Goal: Task Accomplishment & Management: Use online tool/utility

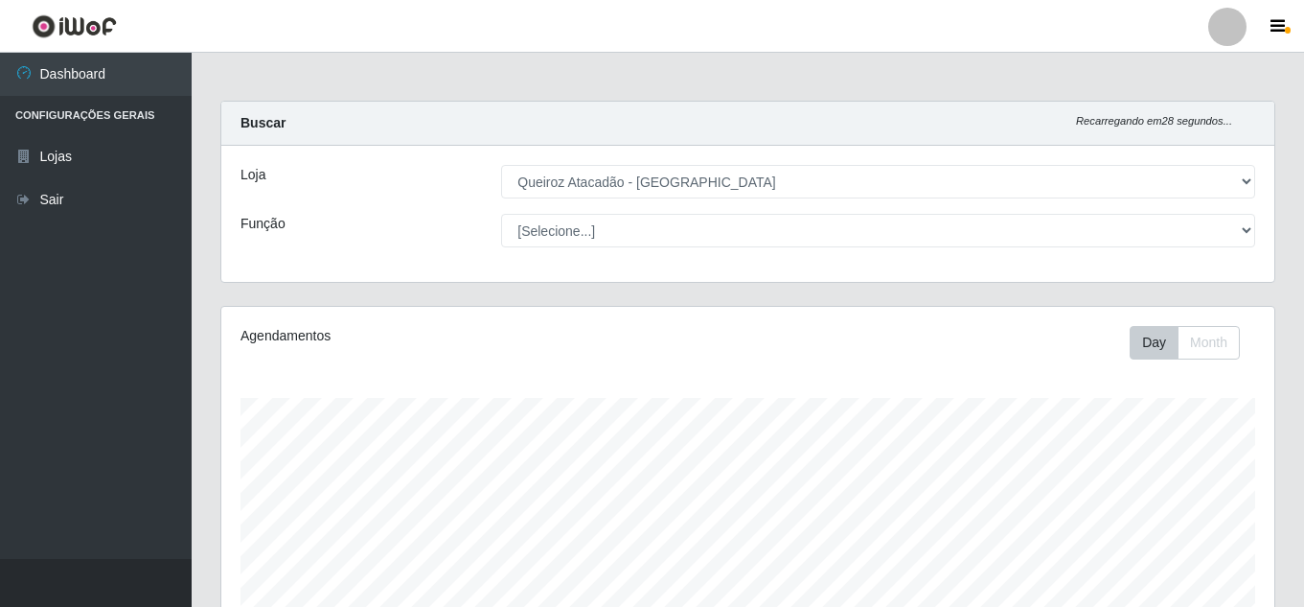
select select "225"
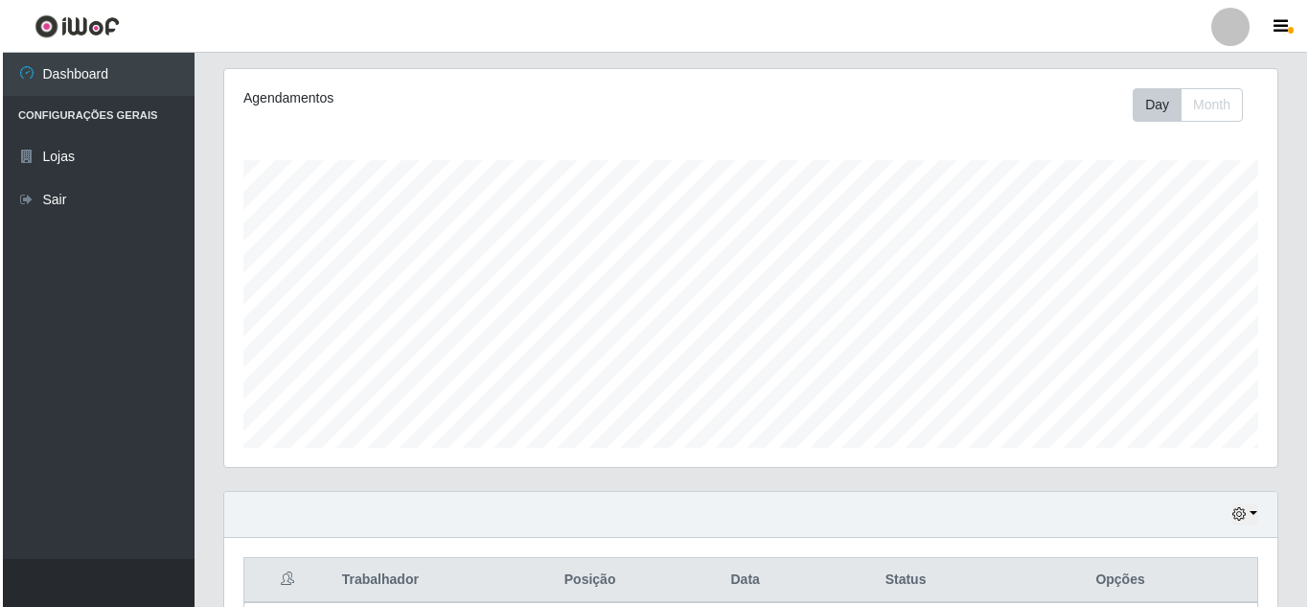
scroll to position [575, 0]
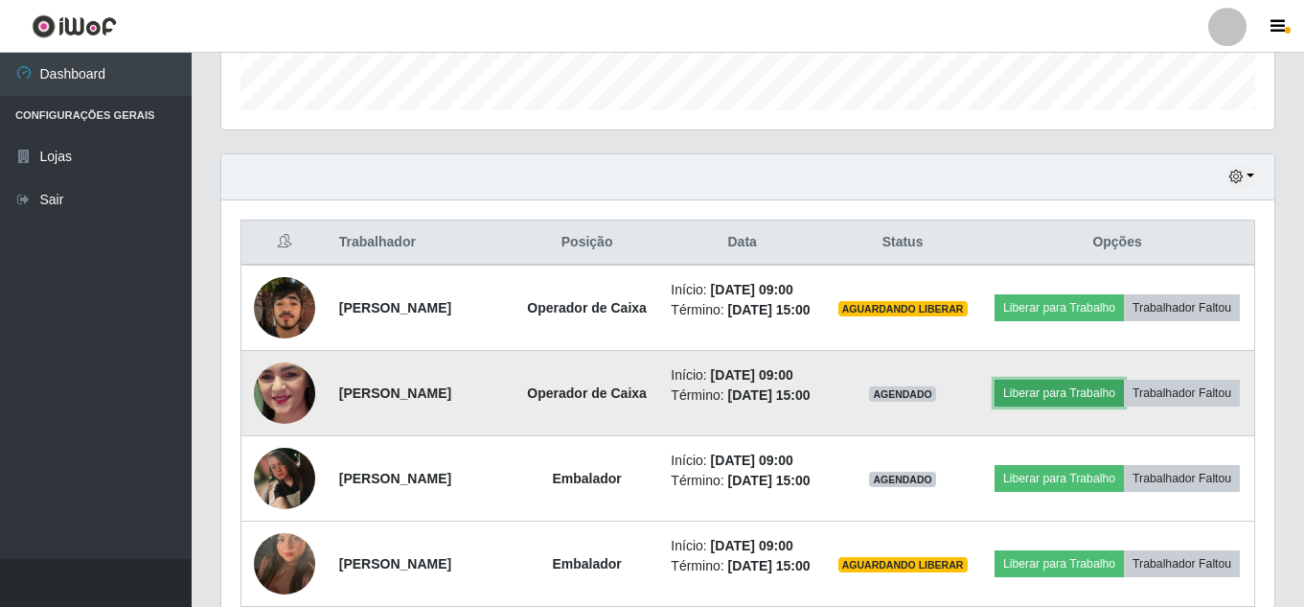
click at [1124, 401] on button "Liberar para Trabalho" at bounding box center [1059, 393] width 129 height 27
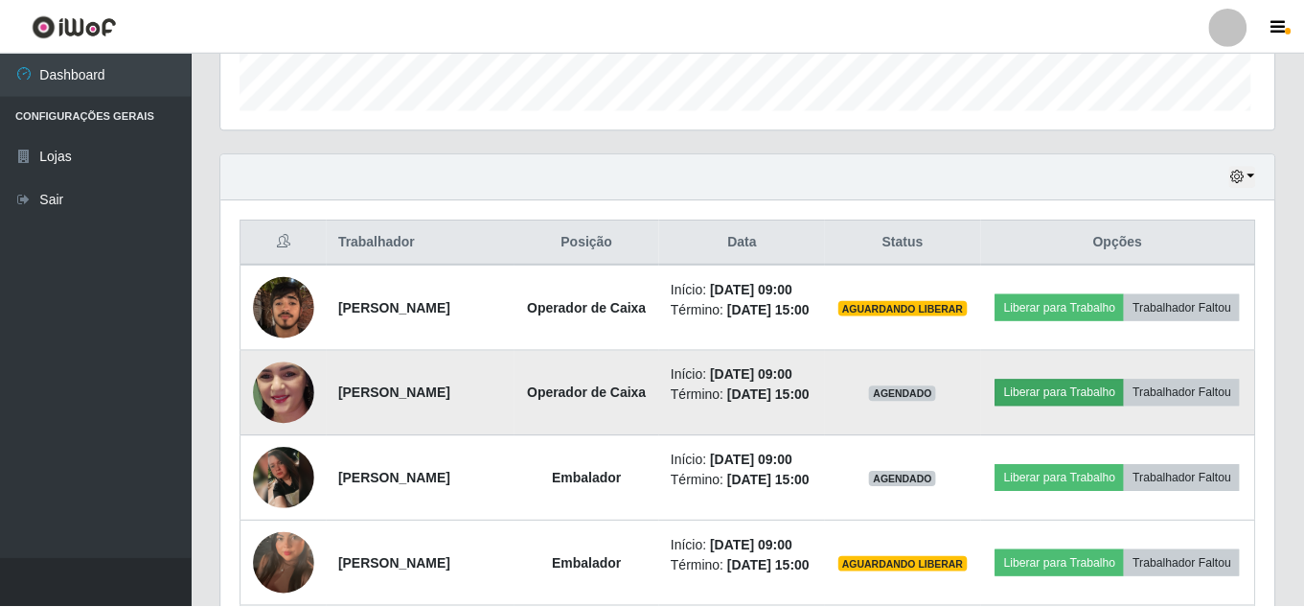
scroll to position [398, 1044]
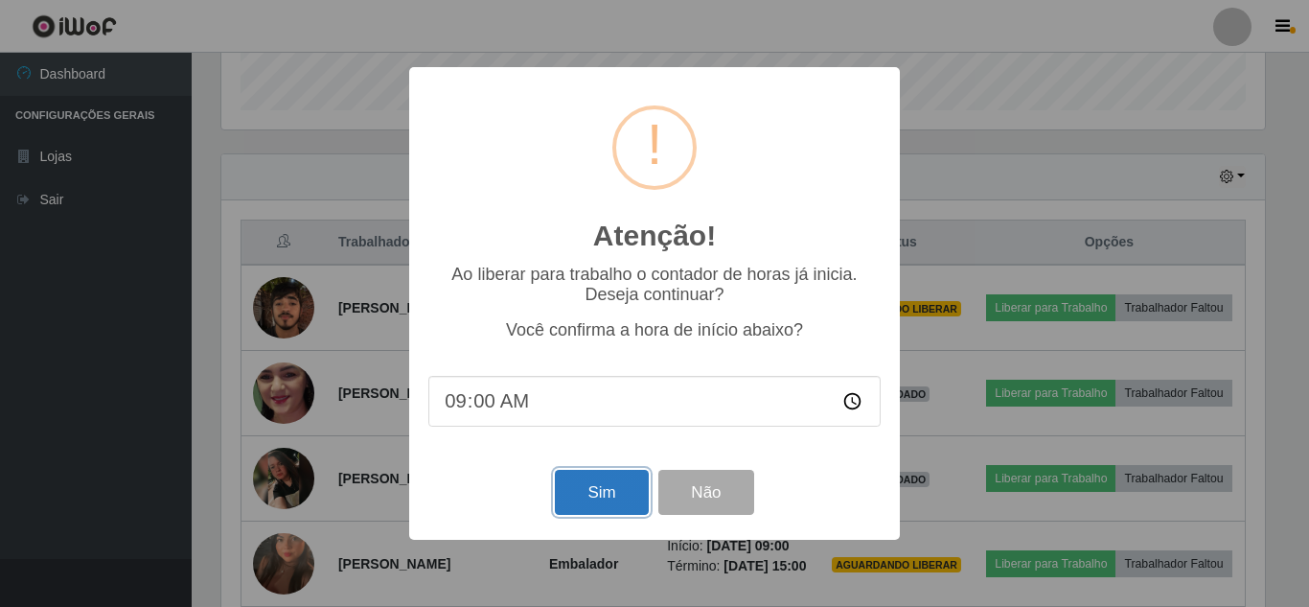
click at [592, 514] on button "Sim" at bounding box center [601, 492] width 93 height 45
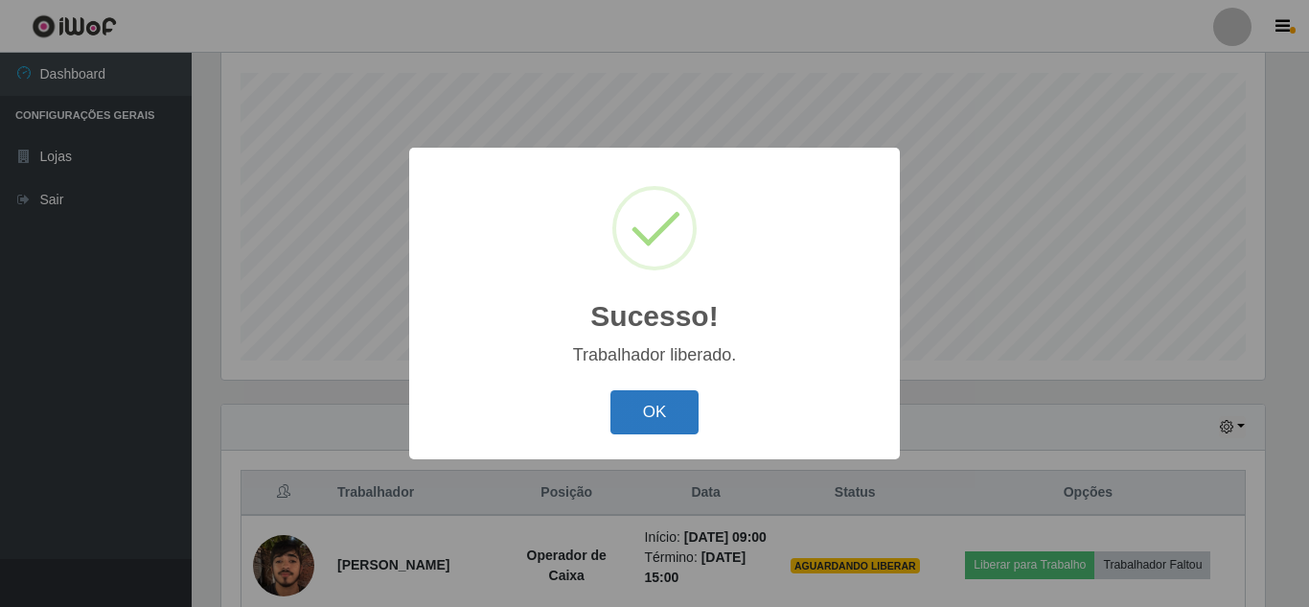
click at [638, 413] on button "OK" at bounding box center [655, 412] width 89 height 45
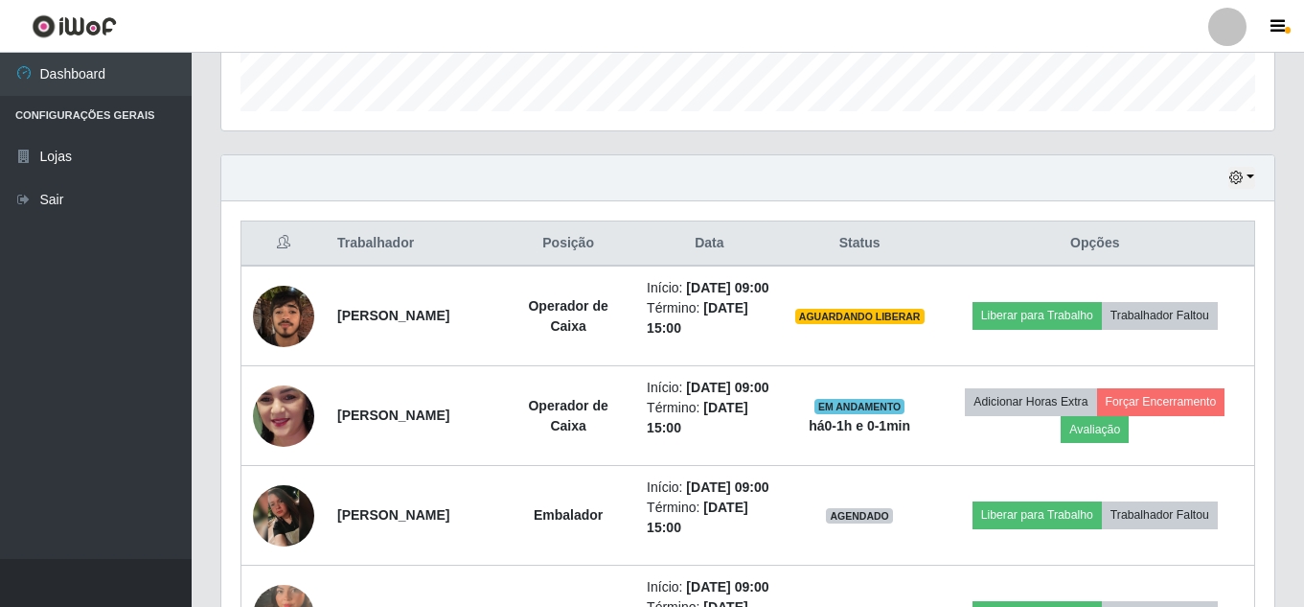
scroll to position [612, 0]
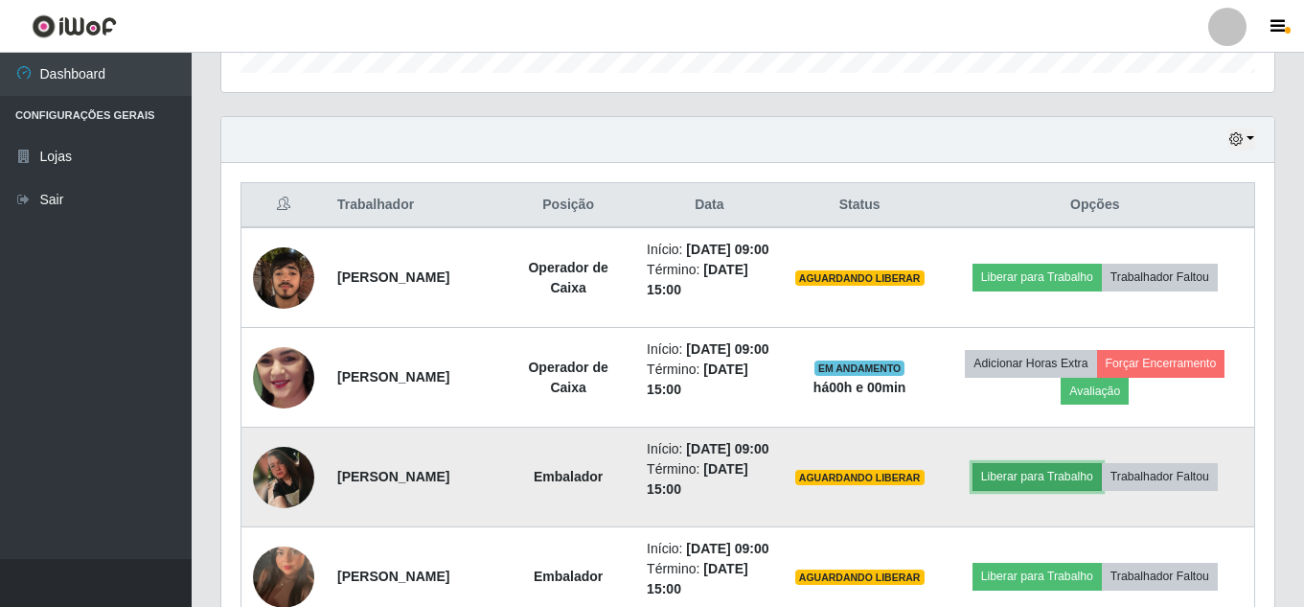
click at [1046, 490] on button "Liberar para Trabalho" at bounding box center [1037, 476] width 129 height 27
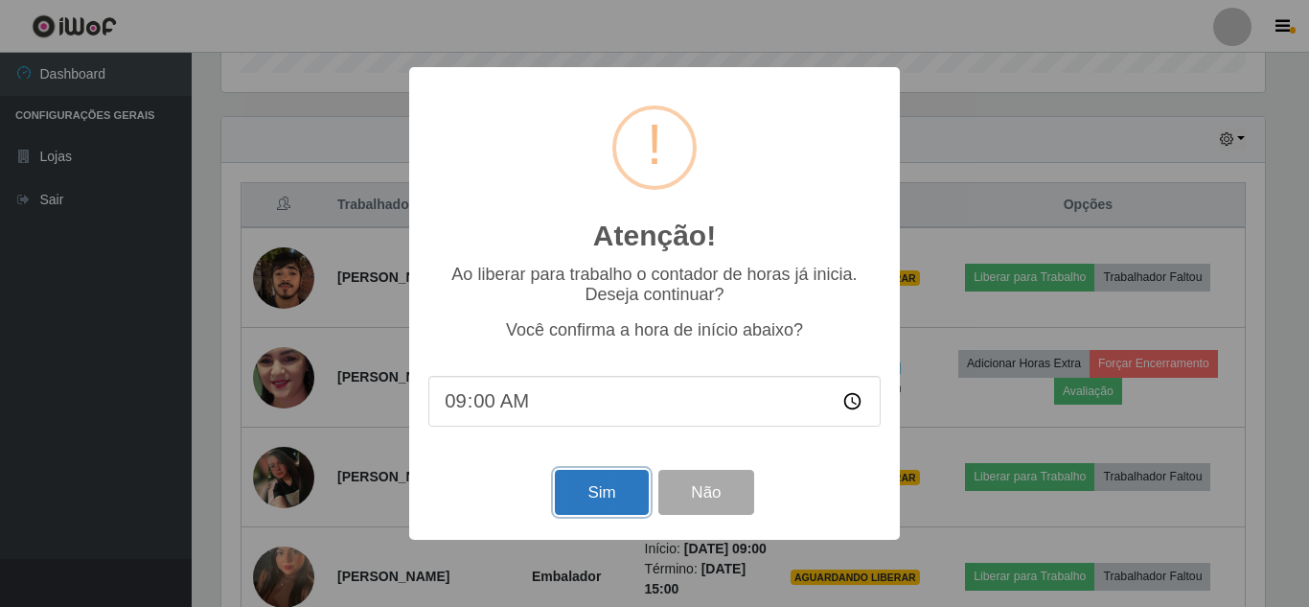
click at [598, 496] on button "Sim" at bounding box center [601, 492] width 93 height 45
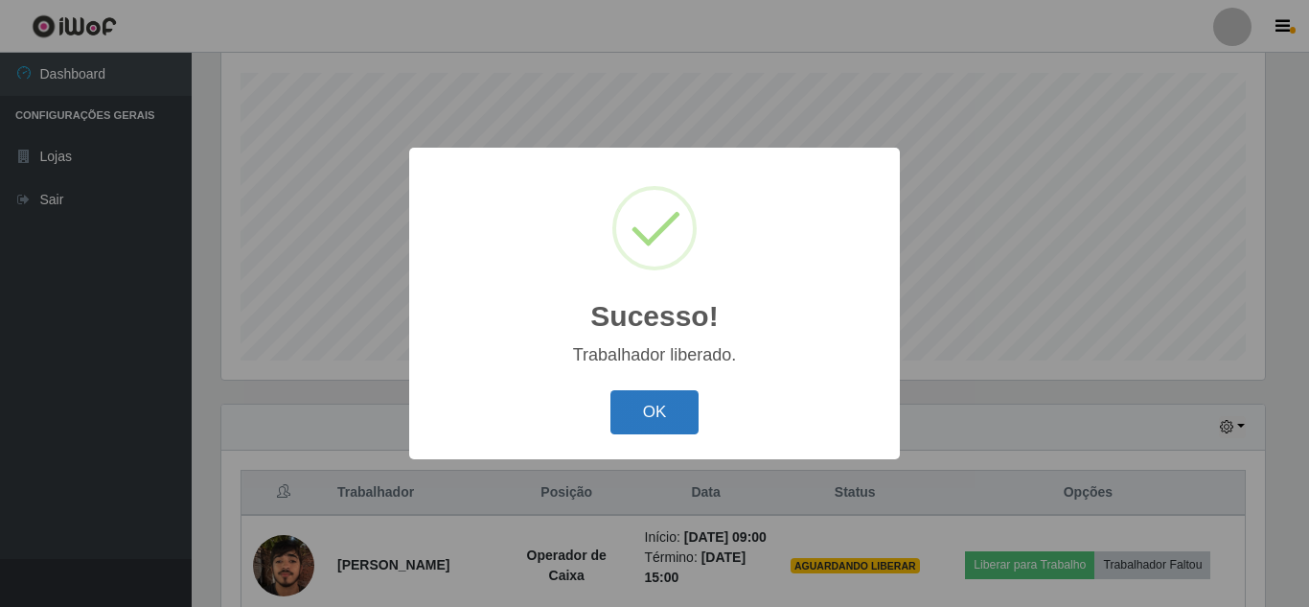
click at [662, 415] on button "OK" at bounding box center [655, 412] width 89 height 45
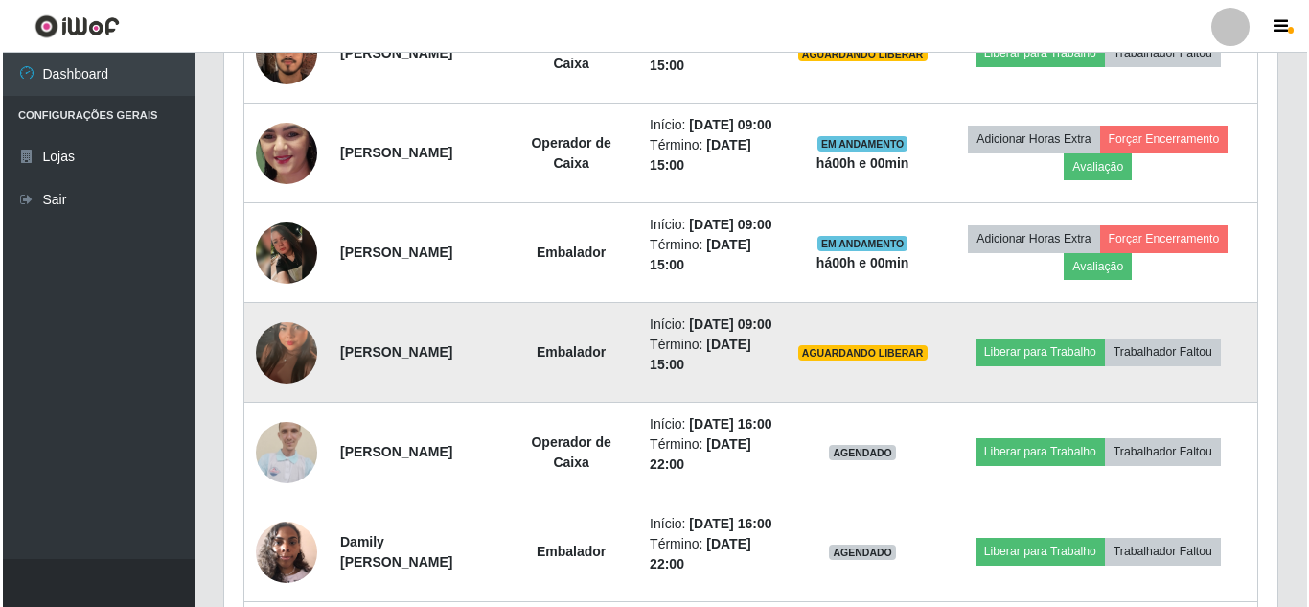
scroll to position [900, 0]
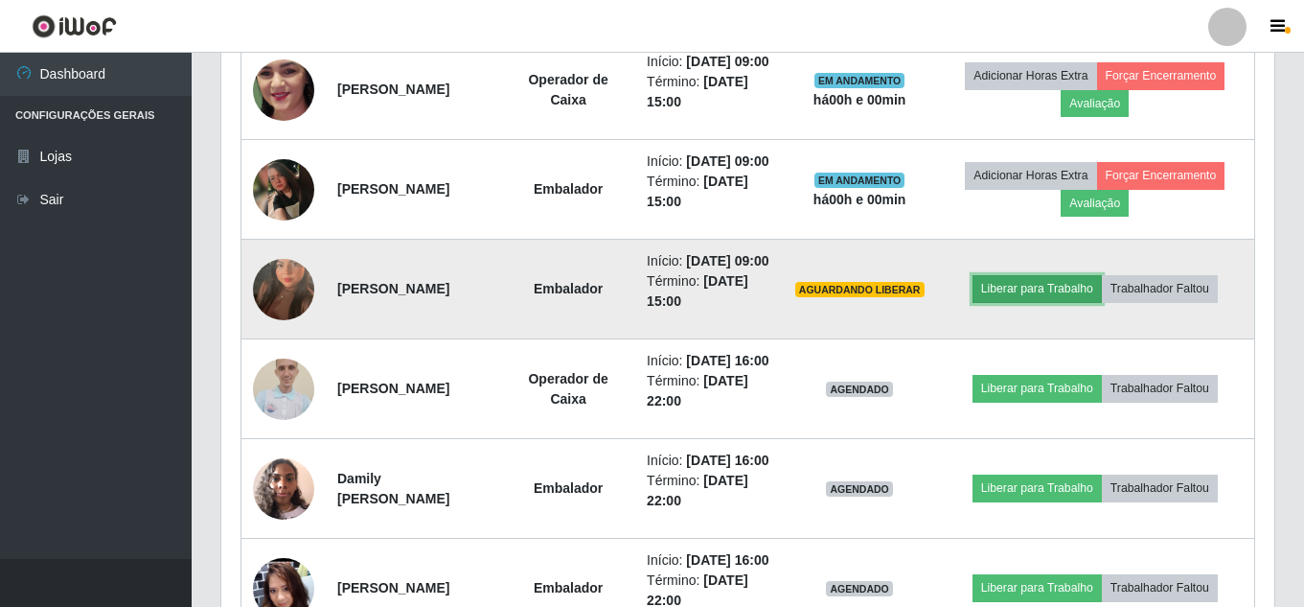
click at [1024, 302] on button "Liberar para Trabalho" at bounding box center [1037, 288] width 129 height 27
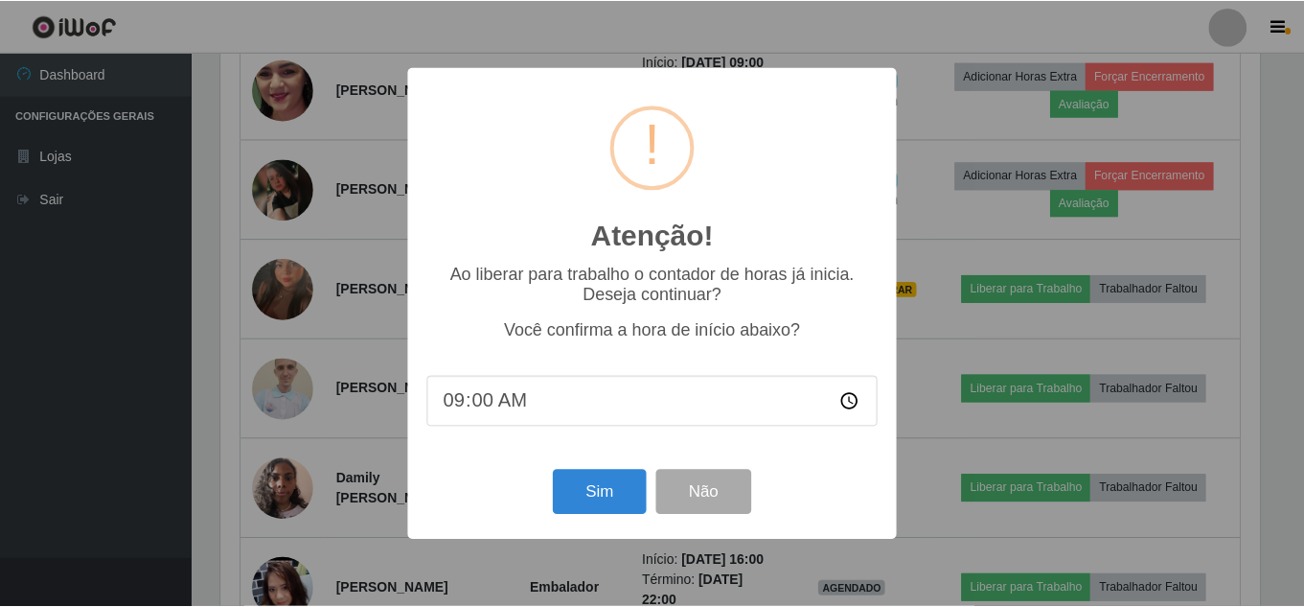
scroll to position [398, 1044]
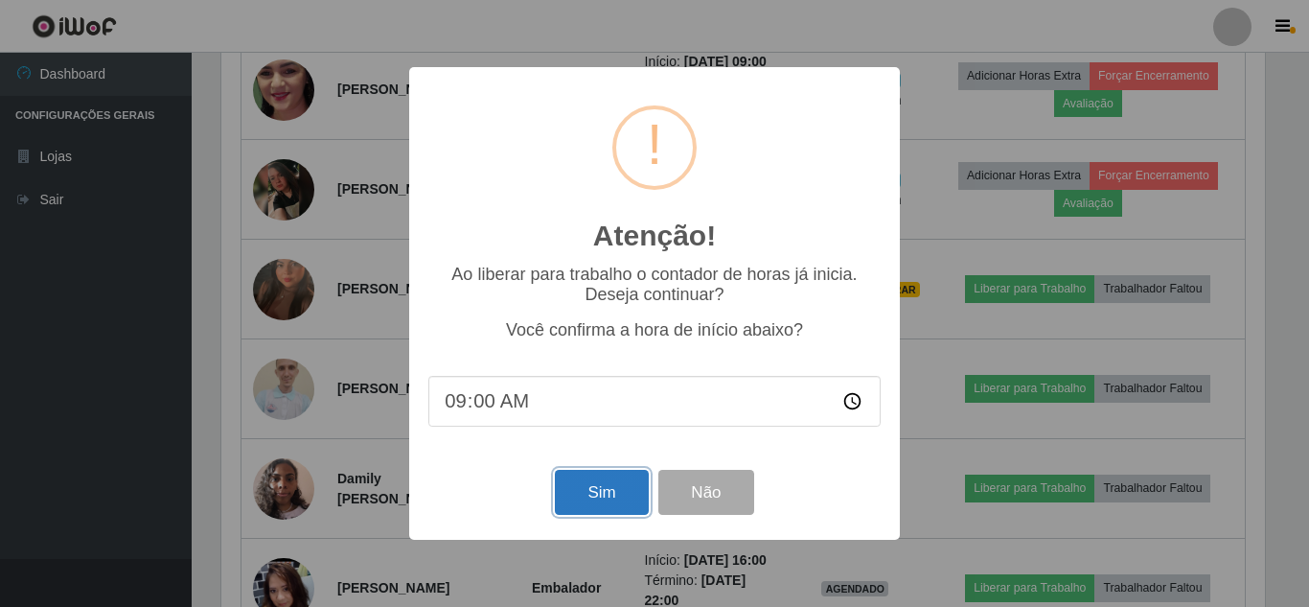
click at [587, 489] on button "Sim" at bounding box center [601, 492] width 93 height 45
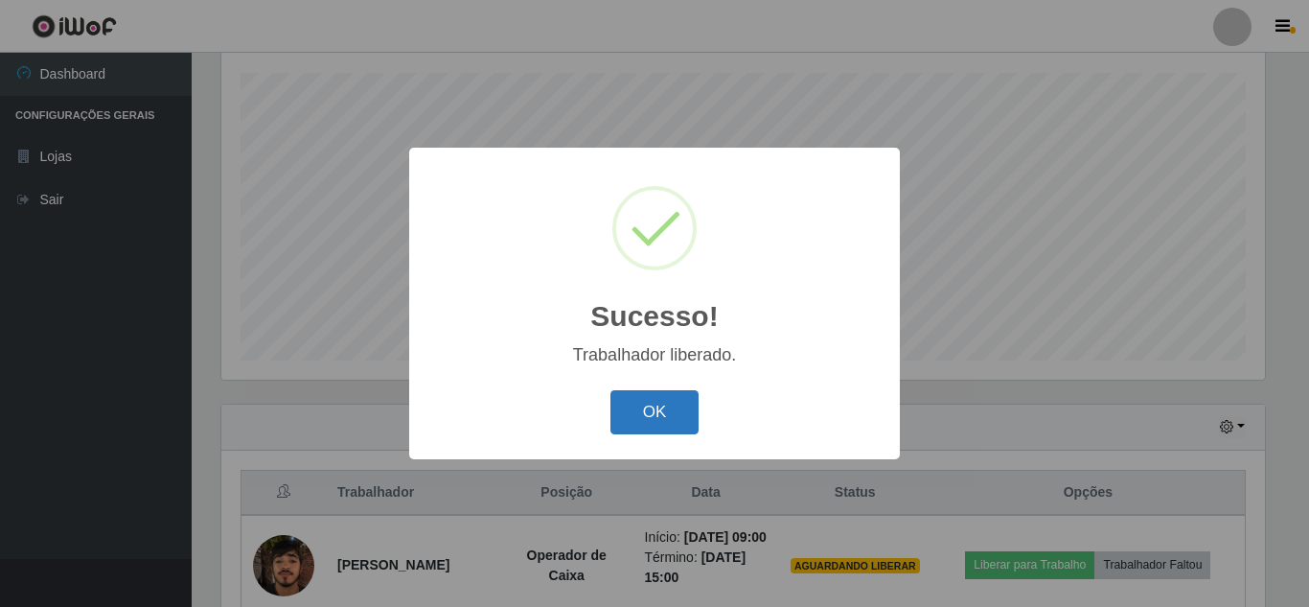
click at [662, 408] on button "OK" at bounding box center [655, 412] width 89 height 45
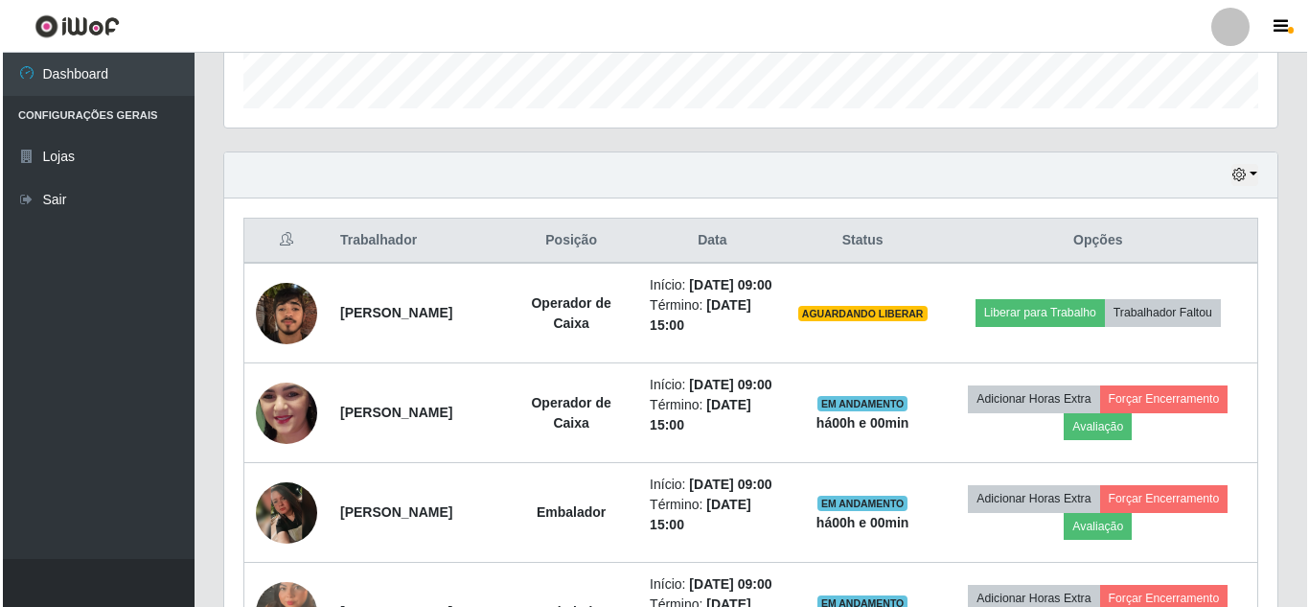
scroll to position [708, 0]
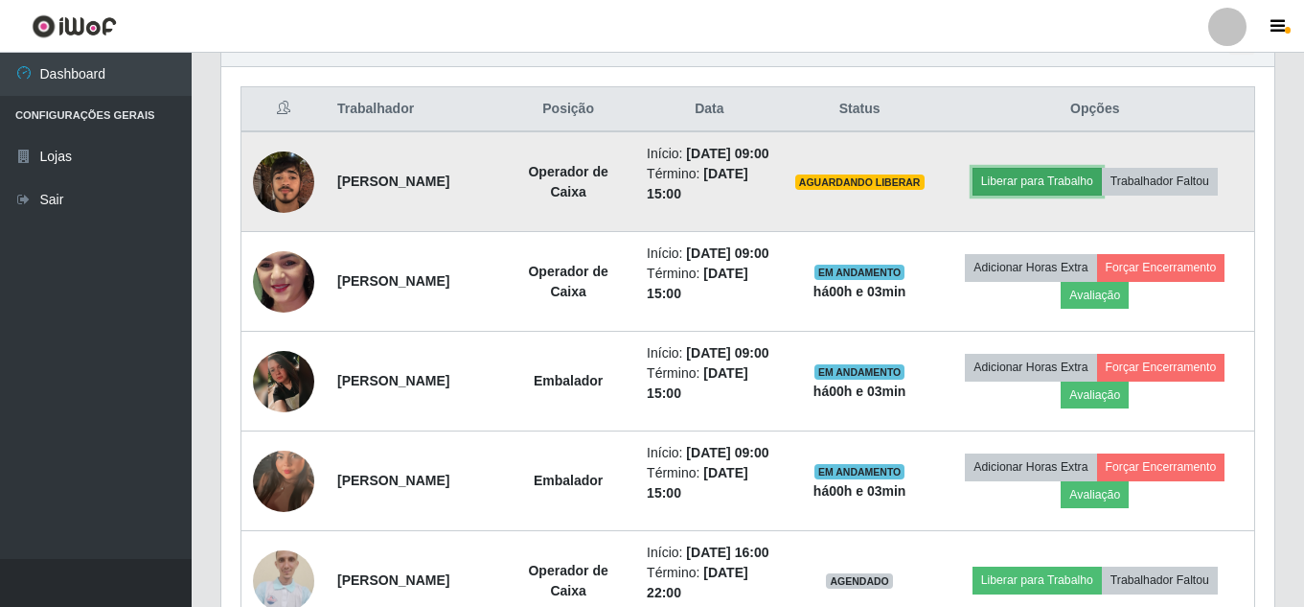
click at [1070, 191] on button "Liberar para Trabalho" at bounding box center [1037, 181] width 129 height 27
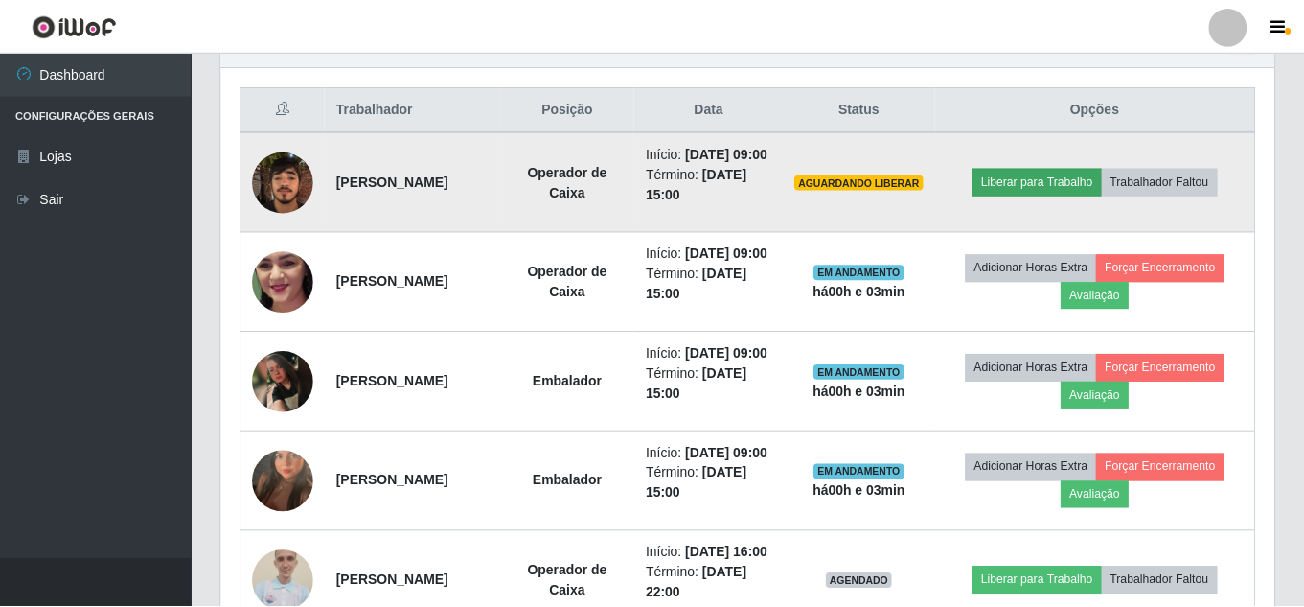
scroll to position [398, 1044]
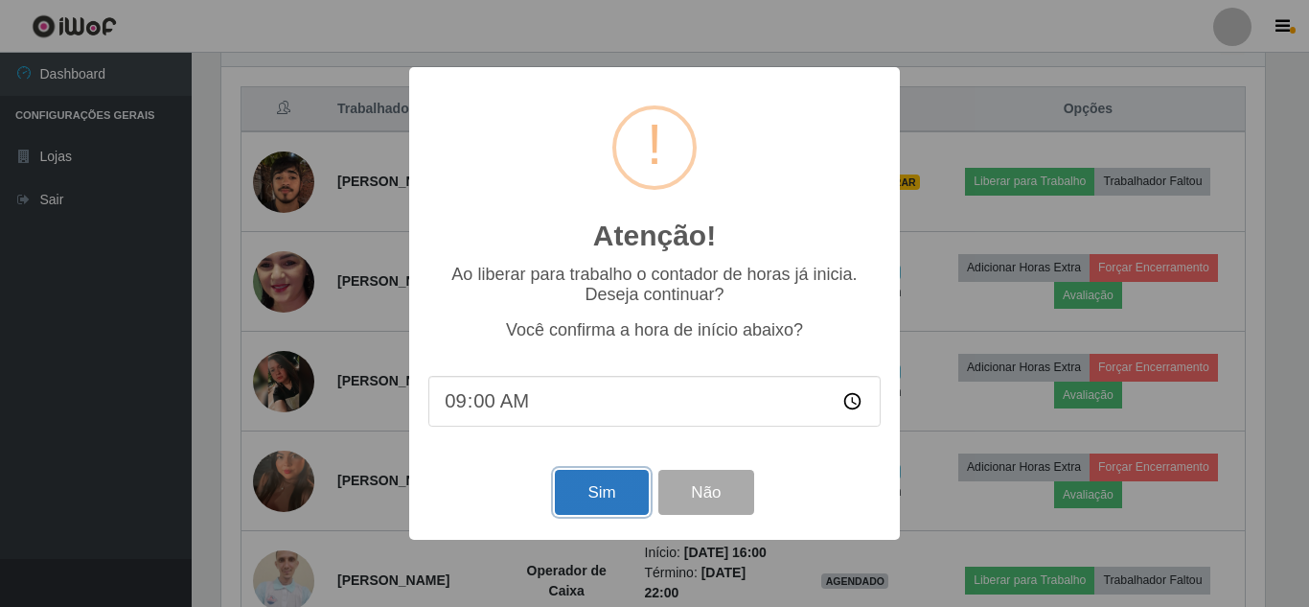
click at [611, 500] on button "Sim" at bounding box center [601, 492] width 93 height 45
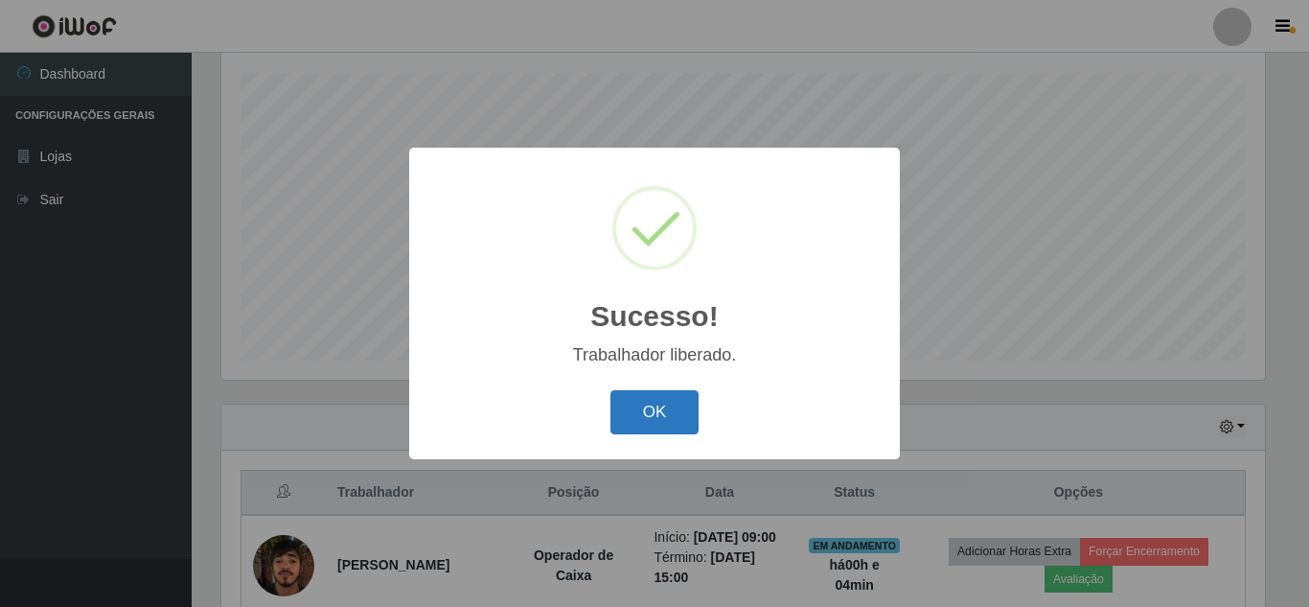
click at [634, 417] on button "OK" at bounding box center [655, 412] width 89 height 45
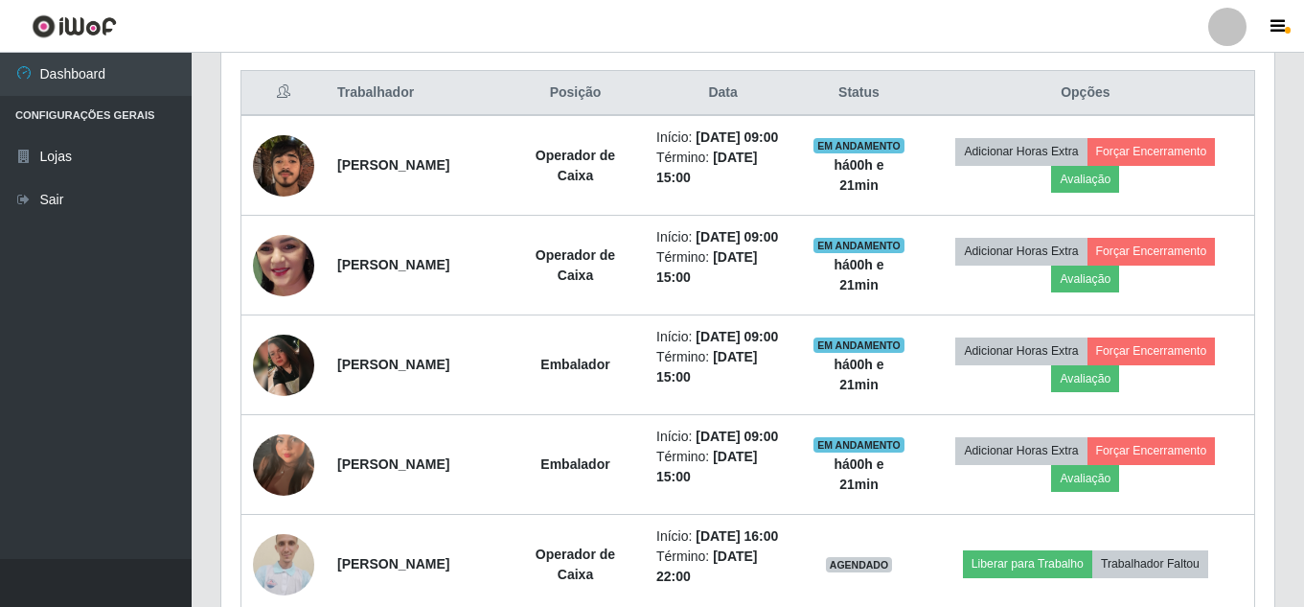
scroll to position [721, 0]
